Goal: Task Accomplishment & Management: Manage account settings

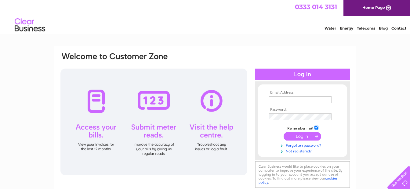
type input "premierframes18@hotmail.com"
click at [301, 137] on input "submit" at bounding box center [303, 136] width 38 height 9
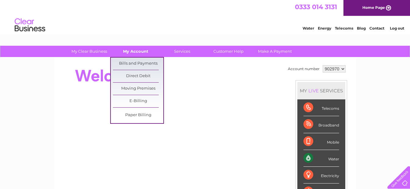
click at [135, 50] on link "My Account" at bounding box center [135, 51] width 50 height 11
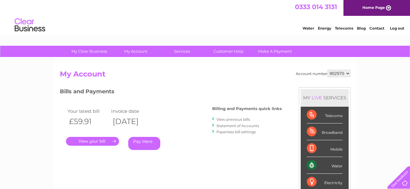
click at [91, 138] on link "." at bounding box center [92, 141] width 53 height 9
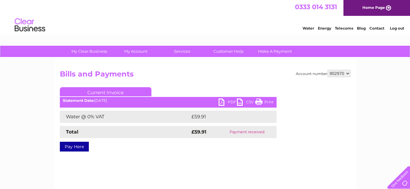
click at [259, 102] on link "Print" at bounding box center [264, 103] width 18 height 9
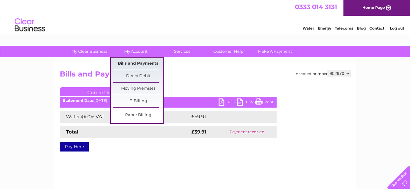
click at [136, 65] on link "Bills and Payments" at bounding box center [138, 64] width 50 height 12
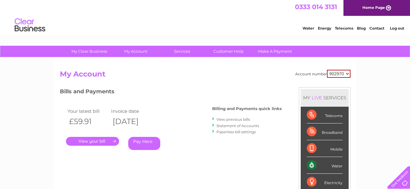
click at [233, 120] on link "View previous bills" at bounding box center [233, 119] width 34 height 5
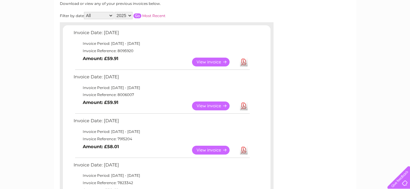
scroll to position [87, 0]
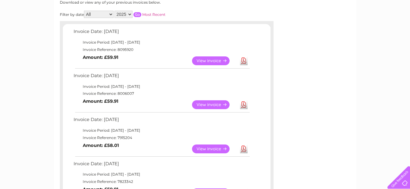
click at [242, 105] on link "Download" at bounding box center [244, 104] width 8 height 9
click at [243, 105] on link "Download" at bounding box center [244, 104] width 8 height 9
